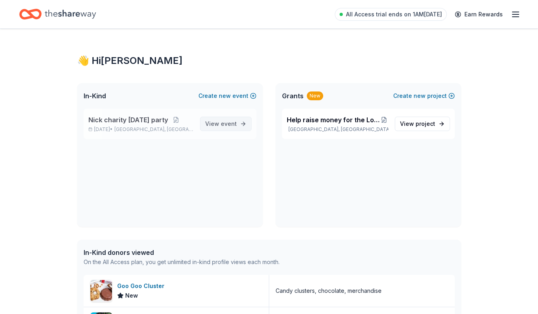
click at [221, 125] on span "View event" at bounding box center [221, 124] width 32 height 10
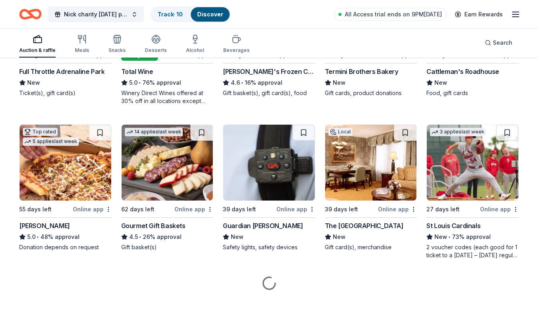
scroll to position [796, 0]
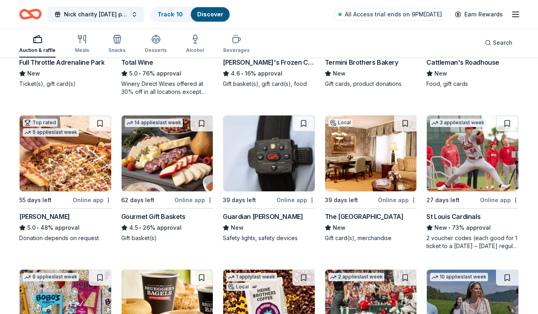
click at [359, 219] on div "The Brown Hotel" at bounding box center [364, 217] width 79 height 10
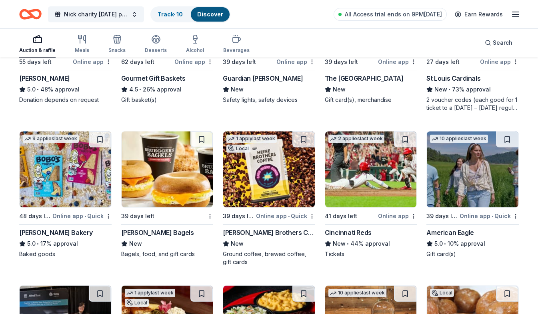
scroll to position [995, 0]
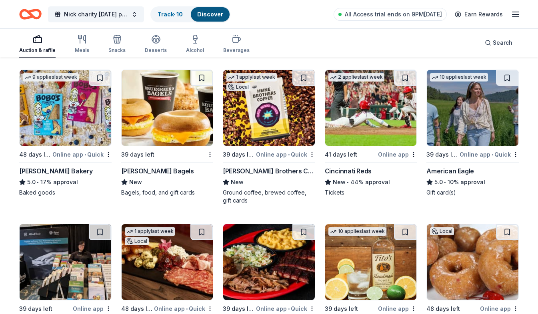
click at [168, 174] on div "[PERSON_NAME] Bagels" at bounding box center [157, 171] width 73 height 10
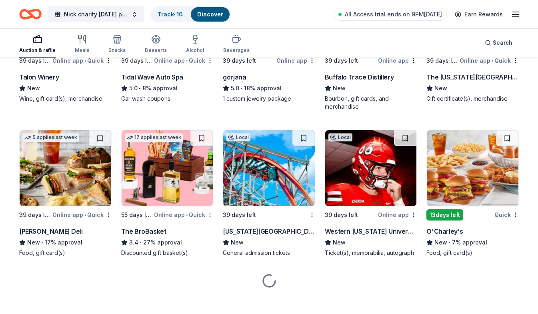
scroll to position [1405, 0]
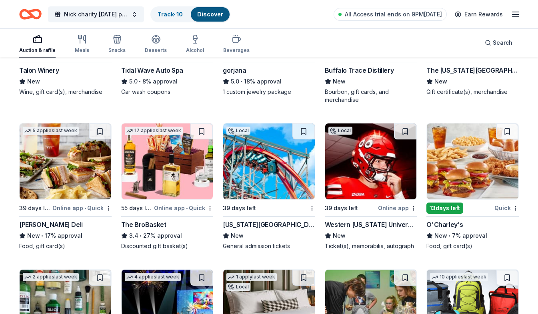
click at [154, 189] on img at bounding box center [168, 162] width 92 height 76
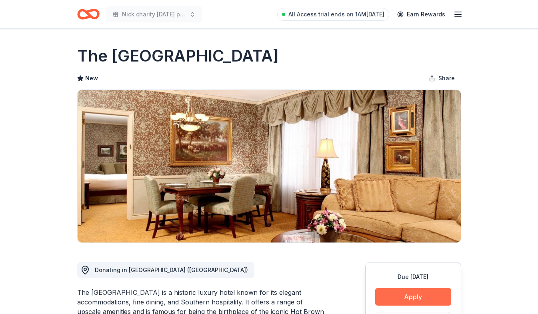
click at [397, 296] on button "Apply" at bounding box center [413, 297] width 76 height 18
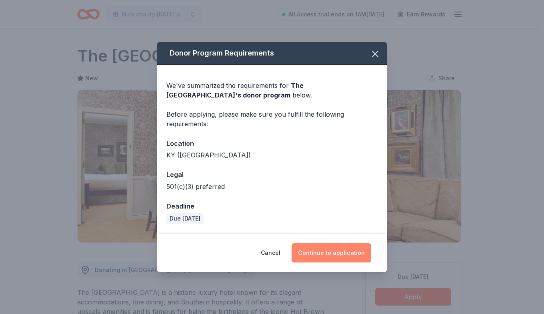
click at [358, 256] on button "Continue to application" at bounding box center [331, 252] width 80 height 19
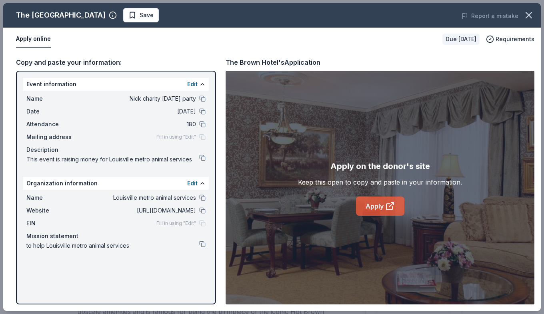
click at [377, 202] on link "Apply" at bounding box center [380, 206] width 48 height 19
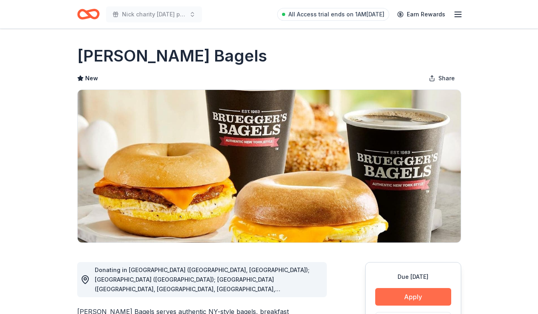
click at [405, 295] on button "Apply" at bounding box center [413, 297] width 76 height 18
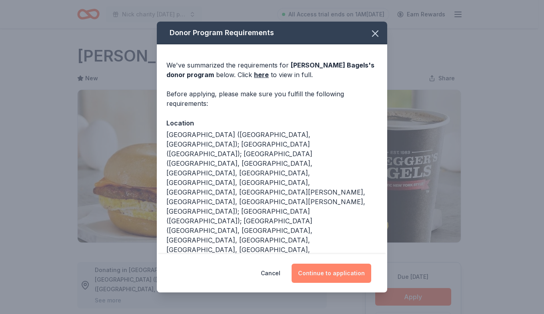
click at [355, 276] on button "Continue to application" at bounding box center [331, 273] width 80 height 19
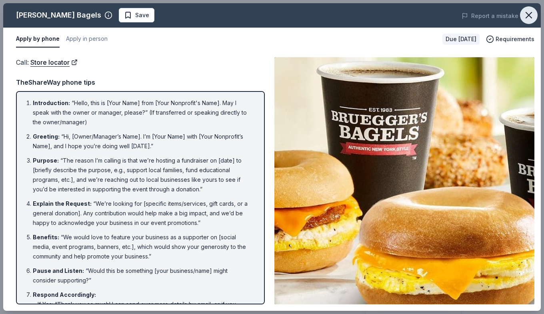
click at [525, 14] on icon "button" at bounding box center [528, 15] width 11 height 11
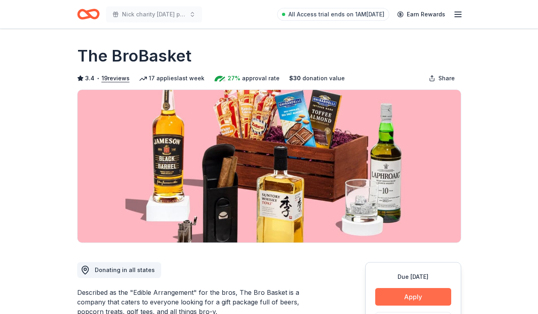
drag, startPoint x: 370, startPoint y: 293, endPoint x: 378, endPoint y: 294, distance: 7.6
click at [379, 293] on button "Apply" at bounding box center [413, 297] width 76 height 18
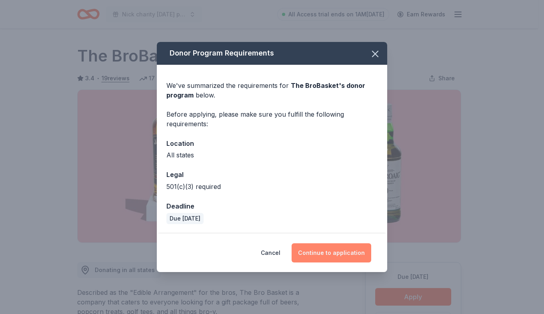
click at [329, 244] on button "Continue to application" at bounding box center [331, 252] width 80 height 19
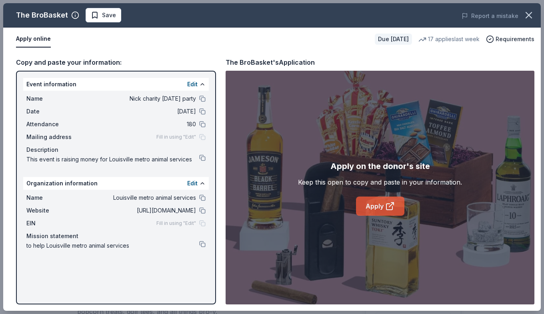
click at [359, 205] on div "Apply on the donor's site Keep this open to copy and paste in your information.…" at bounding box center [380, 188] width 164 height 56
click at [378, 209] on link "Apply" at bounding box center [380, 206] width 48 height 19
click at [374, 206] on link "Apply" at bounding box center [380, 206] width 48 height 19
